Goal: Information Seeking & Learning: Check status

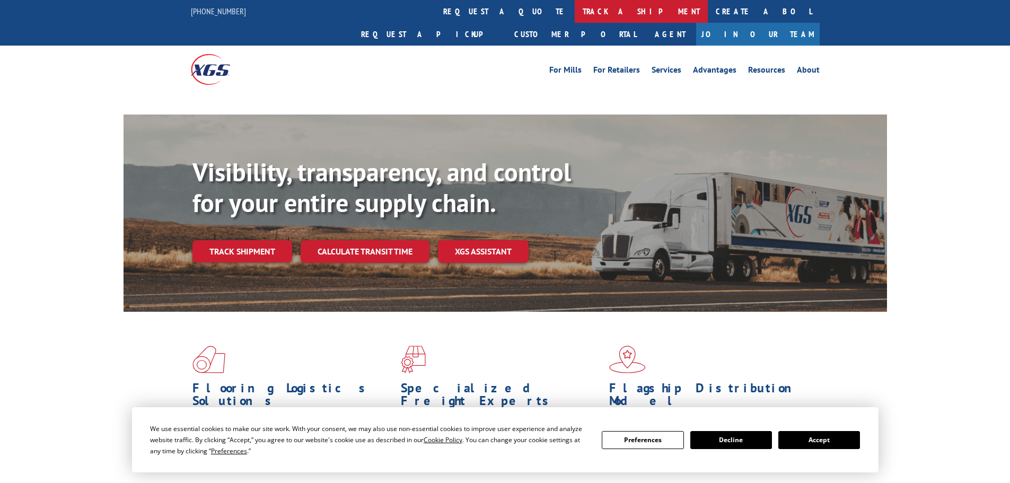
click at [575, 12] on link "track a shipment" at bounding box center [641, 11] width 133 height 23
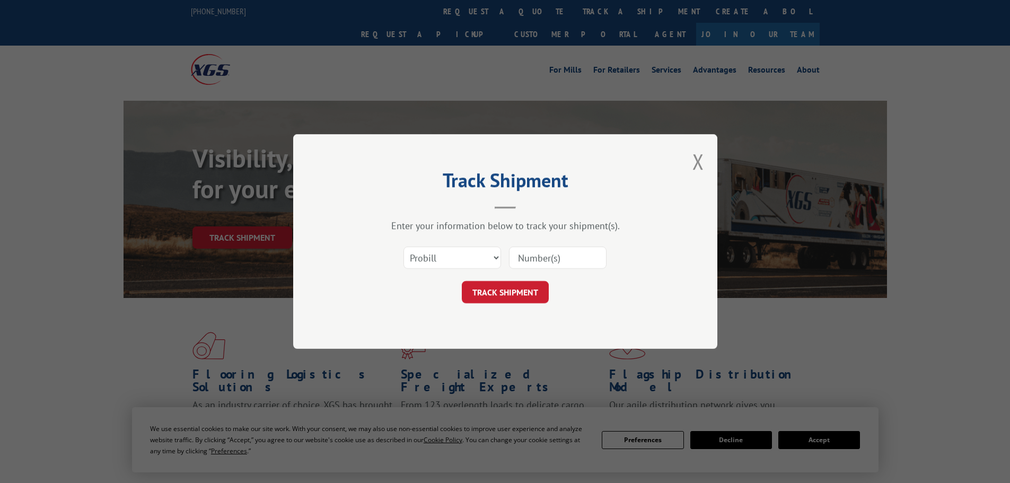
click at [582, 259] on input at bounding box center [558, 257] width 98 height 22
paste input "17341963"
type input "17341963"
click at [515, 289] on button "TRACK SHIPMENT" at bounding box center [505, 292] width 87 height 22
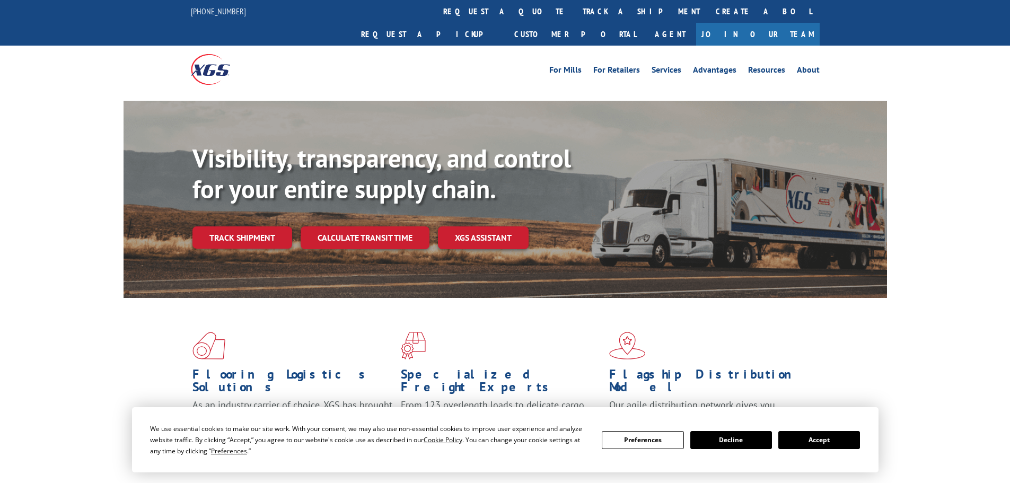
drag, startPoint x: 499, startPoint y: 10, endPoint x: 500, endPoint y: 21, distance: 11.2
click at [575, 10] on link "track a shipment" at bounding box center [641, 11] width 133 height 23
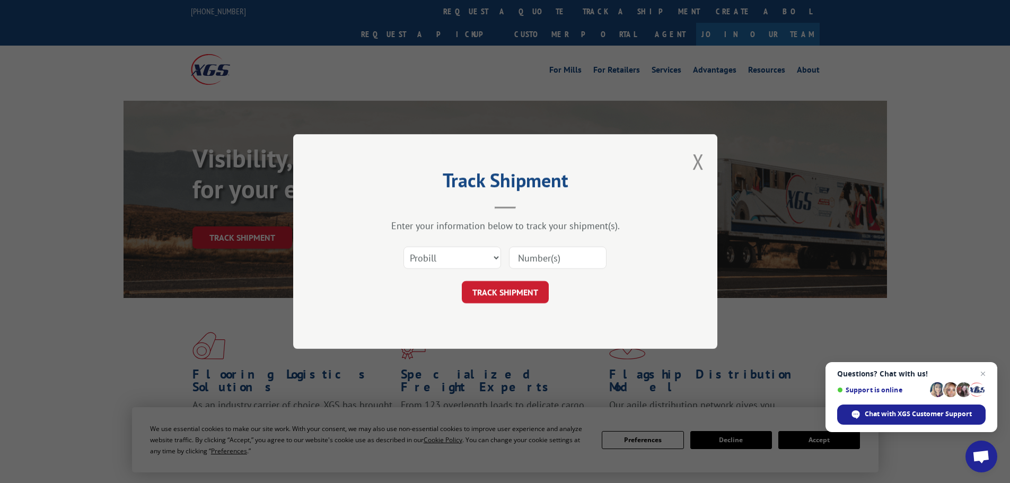
click at [583, 255] on input at bounding box center [558, 257] width 98 height 22
paste input "17342158"
type input "17342158"
click at [498, 300] on button "TRACK SHIPMENT" at bounding box center [505, 292] width 87 height 22
